Goal: Information Seeking & Learning: Compare options

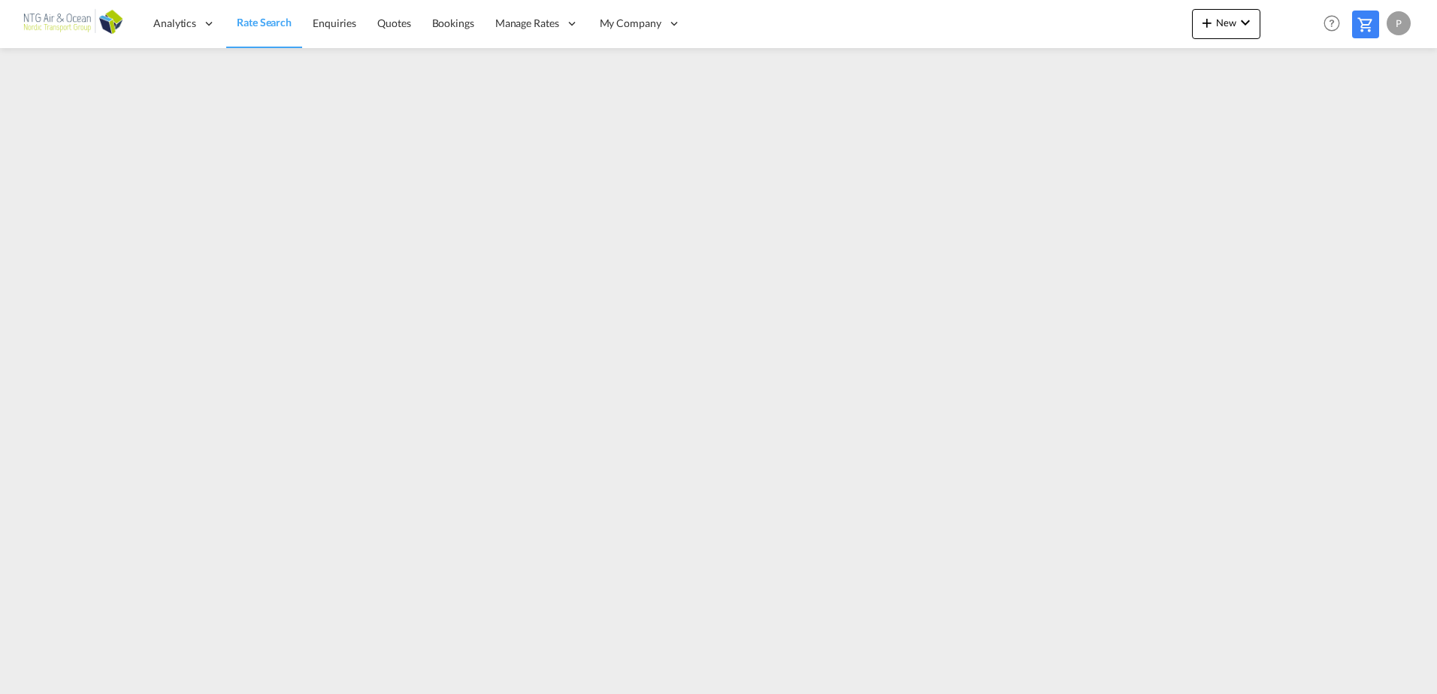
click at [579, 356] on md-content "Analytics Reports Dashboard Rate Search Enquiries Quotes Bookings" at bounding box center [718, 347] width 1437 height 694
